Goal: Communication & Community: Connect with others

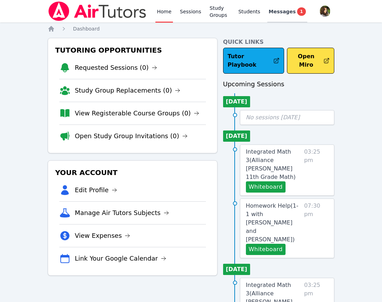
click at [287, 13] on span "Messages" at bounding box center [282, 11] width 27 height 7
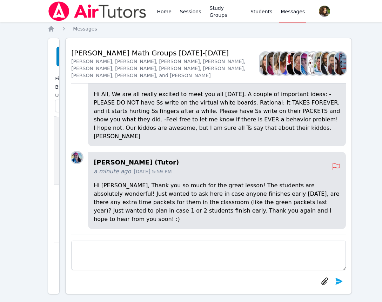
click at [88, 9] on img at bounding box center [97, 11] width 99 height 20
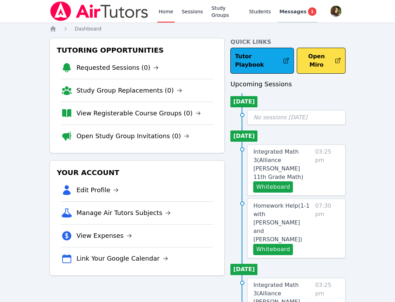
click at [293, 10] on span "Messages" at bounding box center [292, 11] width 27 height 7
